Goal: Task Accomplishment & Management: Complete application form

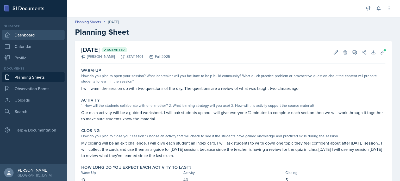
click at [31, 34] on link "Dashboard" at bounding box center [33, 35] width 63 height 10
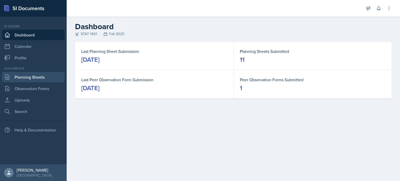
click at [41, 76] on link "Planning Sheets" at bounding box center [33, 77] width 63 height 10
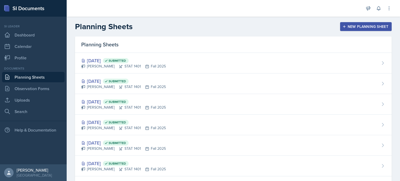
click at [351, 26] on div "New Planning Sheet" at bounding box center [366, 26] width 45 height 4
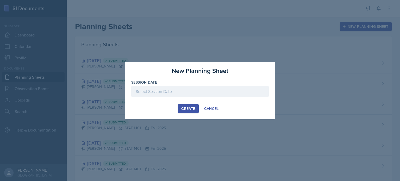
click at [193, 108] on div "Create" at bounding box center [188, 109] width 14 height 4
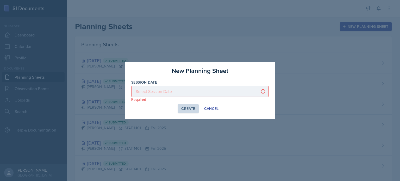
click at [181, 93] on div at bounding box center [200, 91] width 138 height 11
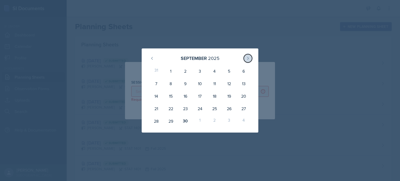
click at [250, 56] on icon at bounding box center [248, 58] width 4 height 4
click at [199, 71] on div "1" at bounding box center [200, 71] width 15 height 13
type input "October 1st, 2025"
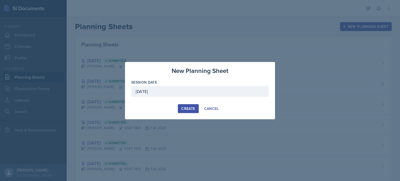
click at [186, 105] on button "Create" at bounding box center [188, 108] width 21 height 9
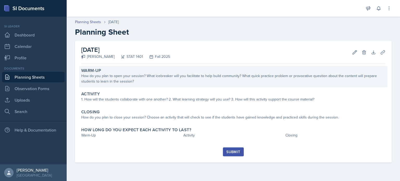
click at [134, 77] on div "How do you plan to open your session? What icebreaker will you facilitate to he…" at bounding box center [233, 78] width 304 height 11
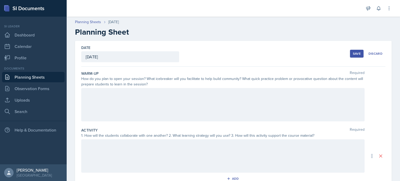
click at [133, 99] on div at bounding box center [222, 104] width 283 height 33
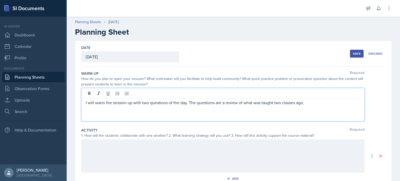
click at [144, 103] on p "I will warm the session up with two questions of the day. The questions are a r…" at bounding box center [223, 102] width 275 height 6
drag, startPoint x: 142, startPoint y: 102, endPoint x: 186, endPoint y: 102, distance: 44.3
click at [186, 102] on p "I will warm the session up with two questions of the day. The questions are a r…" at bounding box center [223, 102] width 275 height 6
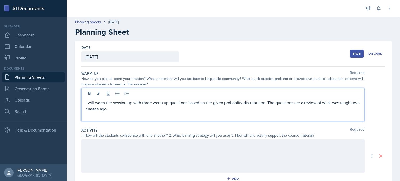
click at [229, 103] on p "I will warm the session up with three warm up questions based on the given prob…" at bounding box center [223, 105] width 275 height 13
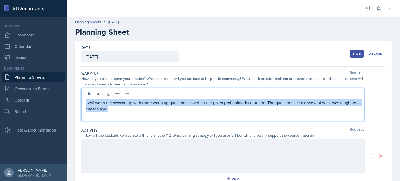
click at [230, 103] on p "I will warm the session up with three warm up questions based on the given prob…" at bounding box center [223, 105] width 275 height 13
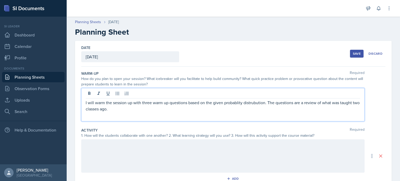
click at [231, 104] on p "I will warm the session up with three warm up questions based on the given prob…" at bounding box center [223, 105] width 275 height 13
click at [232, 104] on p "I will warm the session up with three warm up questions based on the given prob…" at bounding box center [223, 105] width 275 height 13
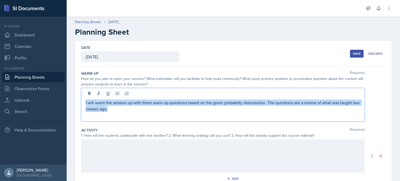
click at [229, 103] on p "I will warm the session up with three warm up questions based on the given prob…" at bounding box center [223, 105] width 275 height 13
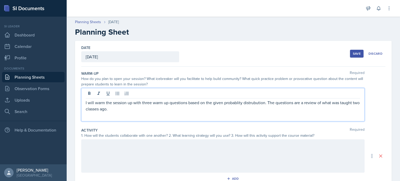
click at [230, 103] on p "I will warm the session up with three warm up questions based on the given prob…" at bounding box center [223, 105] width 275 height 13
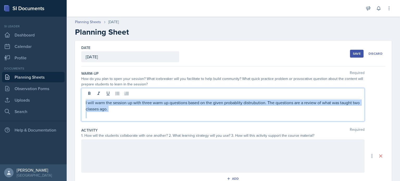
click at [230, 103] on p "I will warm the session up with three warm up questions based on the given prob…" at bounding box center [223, 105] width 275 height 13
click at [229, 103] on p "I will warm the session up with three warm up questions based on the given prob…" at bounding box center [223, 105] width 275 height 13
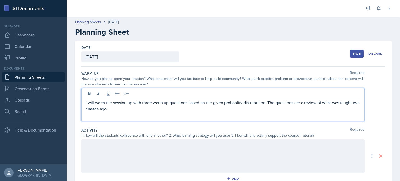
click at [230, 103] on p "I will warm the session up with three warm up questions based on the given prob…" at bounding box center [223, 105] width 275 height 13
click at [236, 101] on p "I will warm the session up with three warm up questions based on the given prob…" at bounding box center [223, 105] width 275 height 13
click at [230, 103] on p "I will warm the session up with three warm up questions based on the given proa…" at bounding box center [223, 105] width 275 height 13
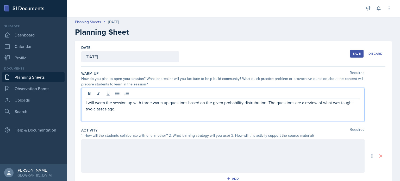
click at [251, 104] on p "I will warm the session up with three warm up questions based on the given prob…" at bounding box center [223, 105] width 275 height 13
drag, startPoint x: 331, startPoint y: 100, endPoint x: 345, endPoint y: 108, distance: 16.1
click at [345, 108] on p "I will warm the session up with three warm up questions based on the given prob…" at bounding box center [223, 105] width 275 height 13
click at [90, 110] on p "I will warm the session up with three warm up questions based on the given prob…" at bounding box center [223, 105] width 275 height 13
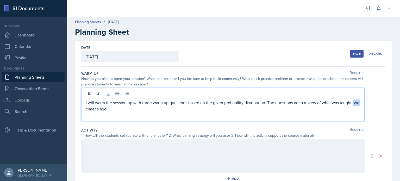
click at [90, 110] on p "I will warm the session up with three warm up questions based on the given prob…" at bounding box center [223, 105] width 275 height 13
click at [90, 109] on p "I will warm the session up with three warm up questions based on the given prob…" at bounding box center [223, 105] width 275 height 13
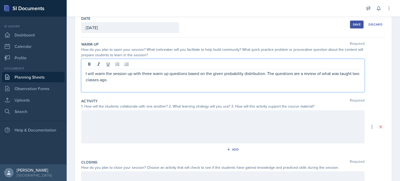
click at [118, 126] on div at bounding box center [222, 126] width 283 height 33
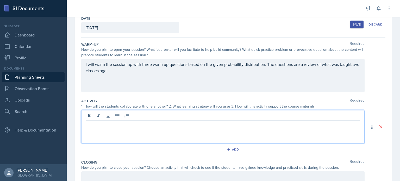
scroll to position [38, 0]
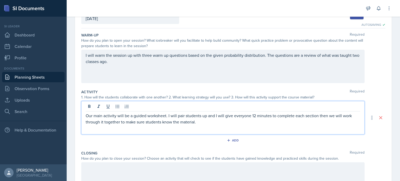
click at [253, 116] on p "Our main activity will be a guided worksheet. I will pair students up and I wil…" at bounding box center [223, 119] width 275 height 13
click at [248, 119] on p "Our main activity will be a guided worksheet. I will pair students up and I wil…" at bounding box center [223, 119] width 275 height 13
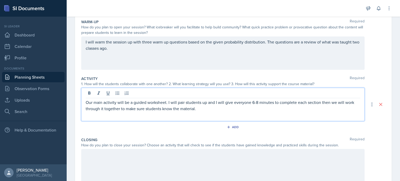
scroll to position [85, 0]
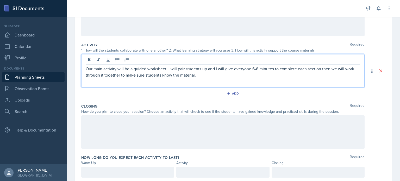
click at [134, 124] on div at bounding box center [222, 131] width 283 height 33
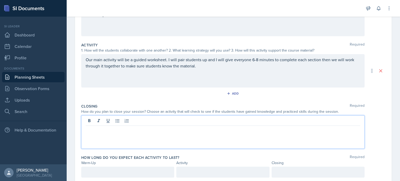
scroll to position [94, 0]
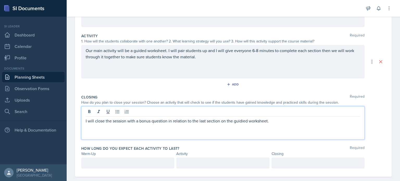
click at [242, 122] on p "I will close the session with a bonus question in relation to the last section …" at bounding box center [223, 121] width 275 height 6
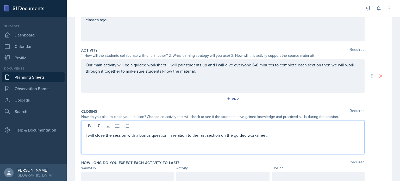
scroll to position [79, 0]
click at [266, 136] on p "I will close the session with a bonus question in relation to the last section …" at bounding box center [223, 136] width 275 height 6
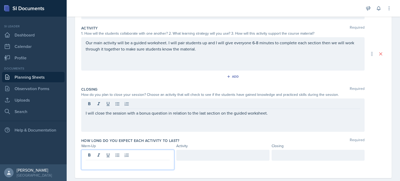
scroll to position [111, 0]
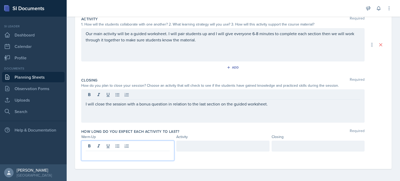
click at [121, 157] on p at bounding box center [128, 155] width 84 height 6
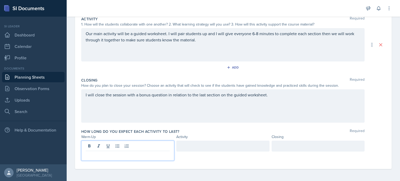
click at [130, 157] on p at bounding box center [128, 155] width 84 height 6
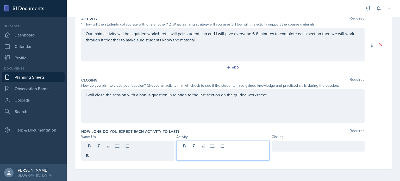
click at [240, 146] on div at bounding box center [222, 151] width 93 height 20
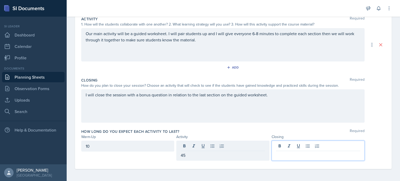
click at [304, 145] on div at bounding box center [318, 151] width 93 height 20
click at [223, 171] on div "Date October 1st, 2025 September 2025 31 1 2 3 4 5 6 7 8 9 10 11 12 13 14 15 16…" at bounding box center [233, 56] width 333 height 252
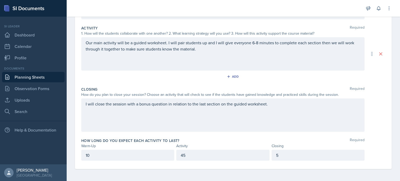
scroll to position [0, 0]
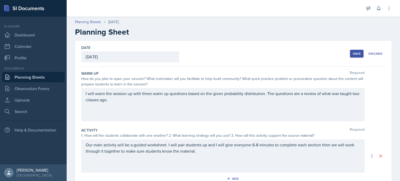
click at [353, 52] on div "Save" at bounding box center [357, 54] width 8 height 4
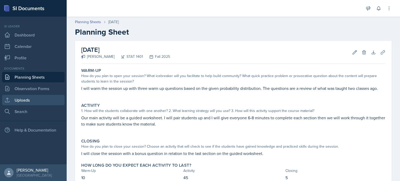
click at [42, 99] on link "Uploads" at bounding box center [33, 100] width 63 height 10
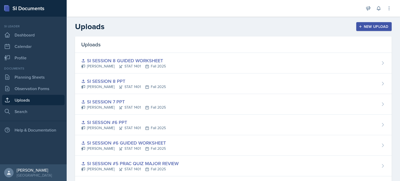
click at [370, 23] on button "New Upload" at bounding box center [374, 26] width 36 height 9
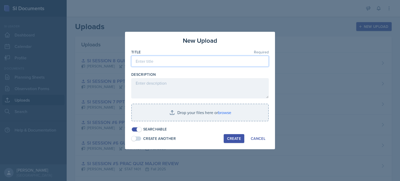
click at [200, 64] on input at bounding box center [200, 61] width 138 height 11
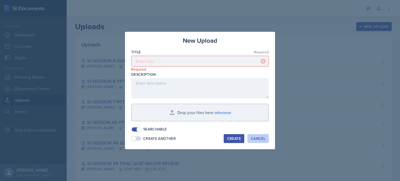
click at [256, 135] on button "Cancel" at bounding box center [257, 138] width 21 height 9
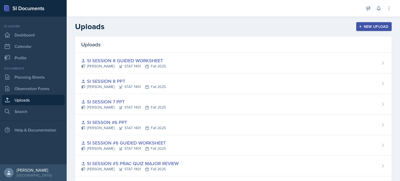
click at [364, 27] on div "New Upload" at bounding box center [374, 26] width 29 height 4
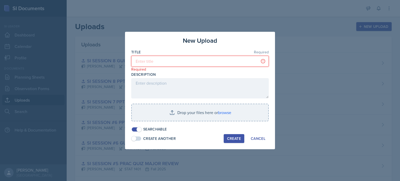
click at [228, 58] on input at bounding box center [200, 61] width 138 height 11
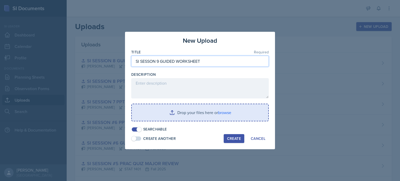
type input "SI SESSON 9 GUIDED WORKSHEET"
click at [170, 110] on input "file" at bounding box center [200, 112] width 136 height 17
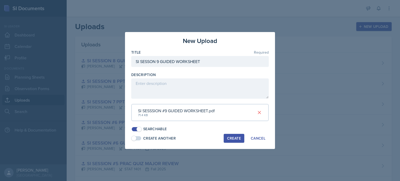
click at [238, 137] on div "Create" at bounding box center [234, 138] width 14 height 4
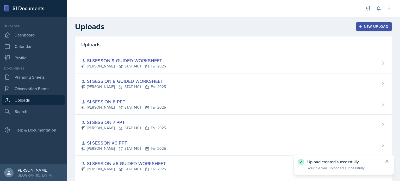
click at [359, 27] on icon "button" at bounding box center [360, 26] width 3 height 3
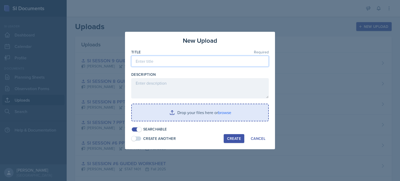
click at [168, 60] on input at bounding box center [200, 61] width 138 height 11
type input "s"
type input "SI SESSION 9 PPT"
click at [232, 141] on div "Create" at bounding box center [234, 138] width 14 height 4
click at [206, 111] on input "file" at bounding box center [200, 112] width 136 height 17
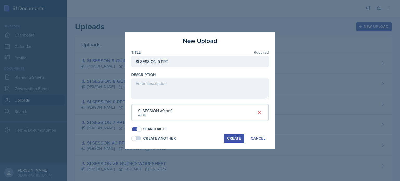
click at [231, 137] on div "Create" at bounding box center [234, 138] width 14 height 4
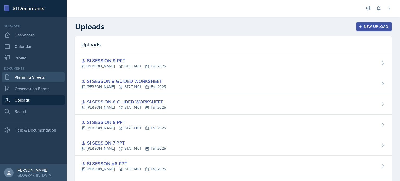
click at [29, 76] on link "Planning Sheets" at bounding box center [33, 77] width 63 height 10
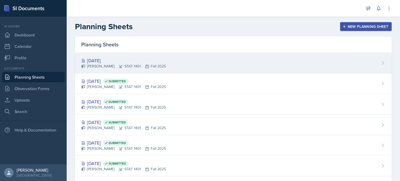
click at [115, 61] on div "[DATE]" at bounding box center [123, 60] width 85 height 7
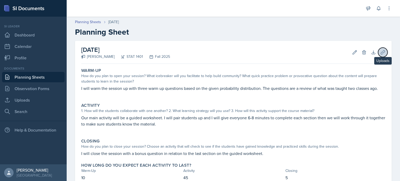
click at [378, 55] on button "Uploads" at bounding box center [382, 52] width 9 height 9
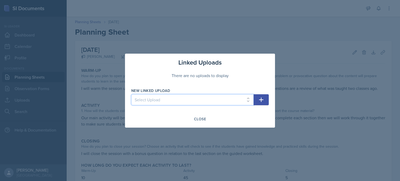
click at [187, 99] on select "Select Upload SI mock session planning ppt SI SESSION 8/25 PPT SI SESSION 8/27 …" at bounding box center [192, 99] width 122 height 11
select select "6805a212-3513-4e37-b28c-cd1871179d5e"
click at [131, 94] on select "Select Upload SI mock session planning ppt SI SESSION 8/25 PPT SI SESSION 8/27 …" at bounding box center [192, 99] width 122 height 11
click at [264, 97] on icon "button" at bounding box center [261, 100] width 6 height 6
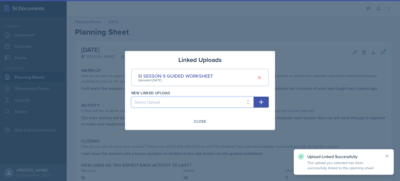
click at [244, 101] on select "Select Upload SI mock session planning ppt SI SESSION 8/25 PPT SI SESSION 8/27 …" at bounding box center [192, 102] width 122 height 11
select select "0ce8891d-074e-44ce-b2cf-af8e01a461cd"
click at [131, 97] on select "Select Upload SI mock session planning ppt SI SESSION 8/25 PPT SI SESSION 8/27 …" at bounding box center [192, 102] width 122 height 11
click at [262, 106] on button "button" at bounding box center [261, 102] width 15 height 11
select select
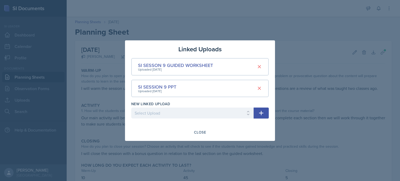
click at [237, 144] on div at bounding box center [200, 90] width 400 height 181
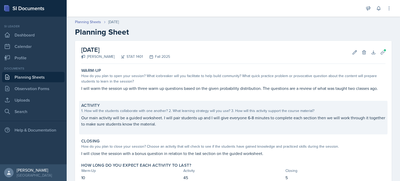
scroll to position [35, 0]
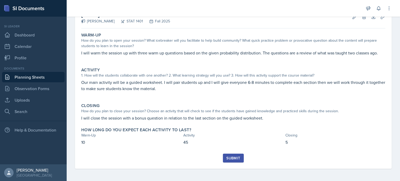
click at [226, 157] on div "Submit" at bounding box center [233, 158] width 14 height 4
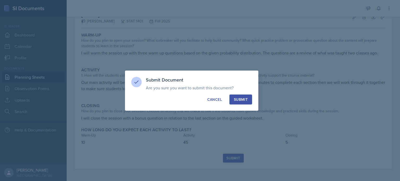
click at [244, 98] on div "Submit" at bounding box center [241, 99] width 14 height 5
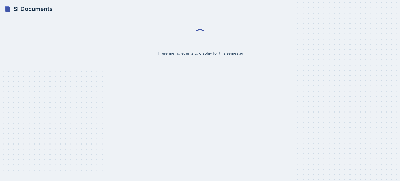
select select "2bed604d-1099-4043-b1bc-2365e8740244"
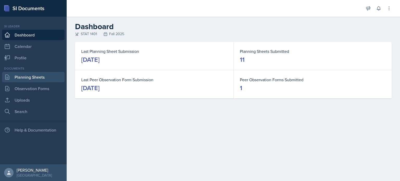
click at [44, 79] on link "Planning Sheets" at bounding box center [33, 77] width 63 height 10
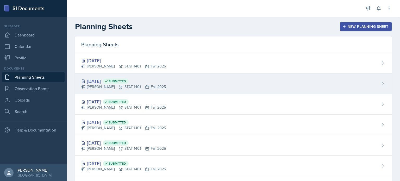
click at [126, 79] on span "Submitted" at bounding box center [116, 81] width 26 height 5
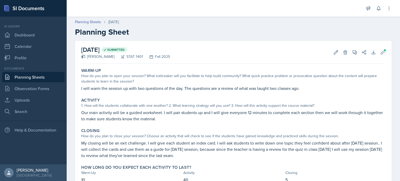
scroll to position [11, 0]
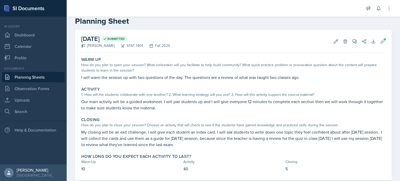
click at [113, 77] on p "I will warm the session up with two questions of the day. The questions are a r…" at bounding box center [233, 77] width 304 height 6
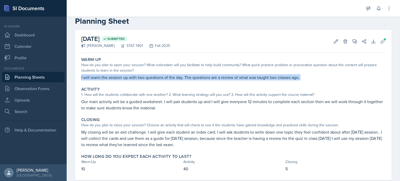
click at [113, 77] on p "I will warm the session up with two questions of the day. The questions are a r…" at bounding box center [233, 77] width 304 height 6
copy div "I will warm the session up with two questions of the day. The questions are a r…"
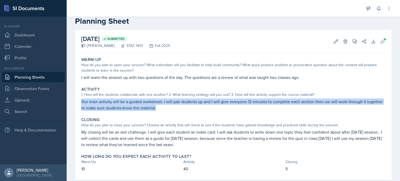
drag, startPoint x: 78, startPoint y: 100, endPoint x: 175, endPoint y: 113, distance: 97.7
click at [175, 113] on div "[DATE] Submitted [PERSON_NAME] STAT 1401 Fall 2025 Edit Delete View Comments Co…" at bounding box center [233, 105] width 317 height 150
copy p "Our main activity will be a guided worksheet. I will pair students up and I wil…"
